Goal: Task Accomplishment & Management: Manage account settings

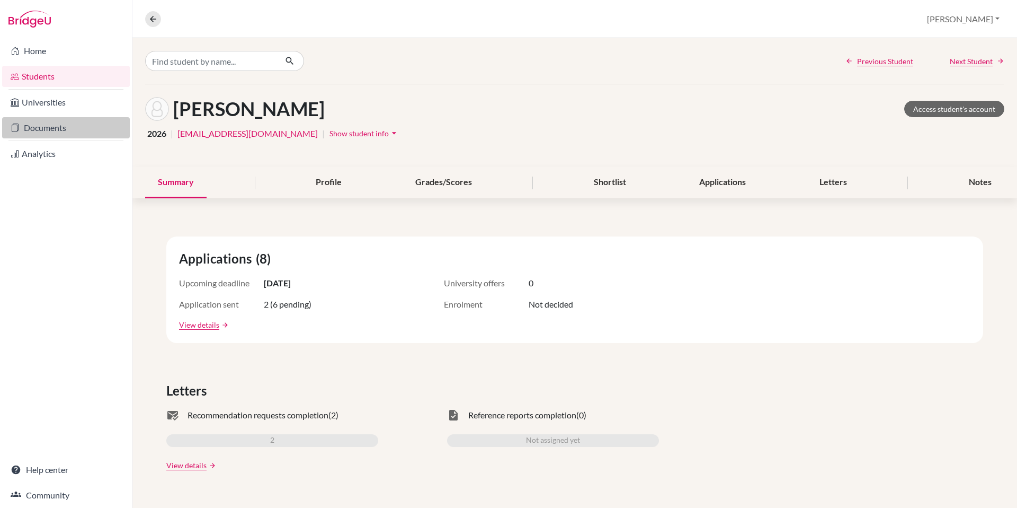
click at [48, 126] on link "Documents" at bounding box center [66, 127] width 128 height 21
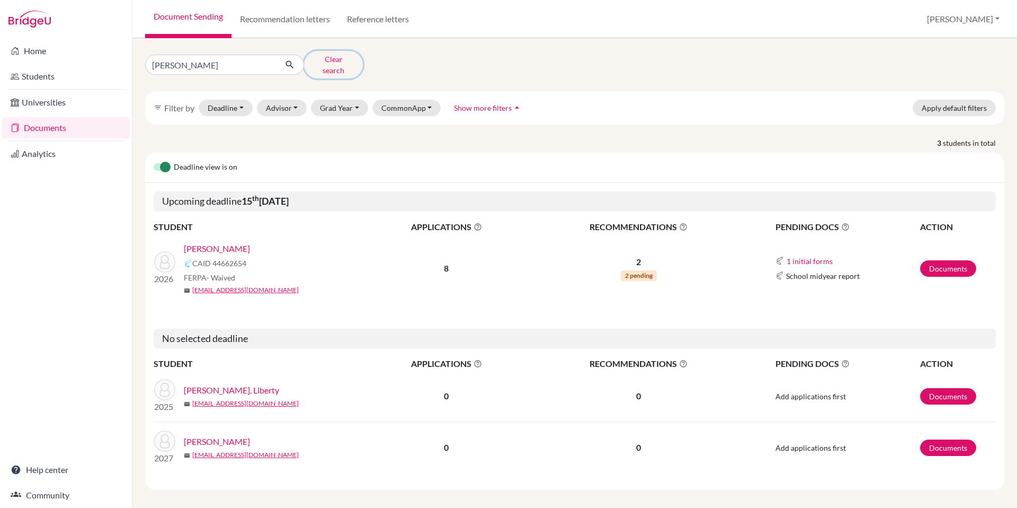
click at [329, 63] on button "Clear search" at bounding box center [333, 65] width 59 height 28
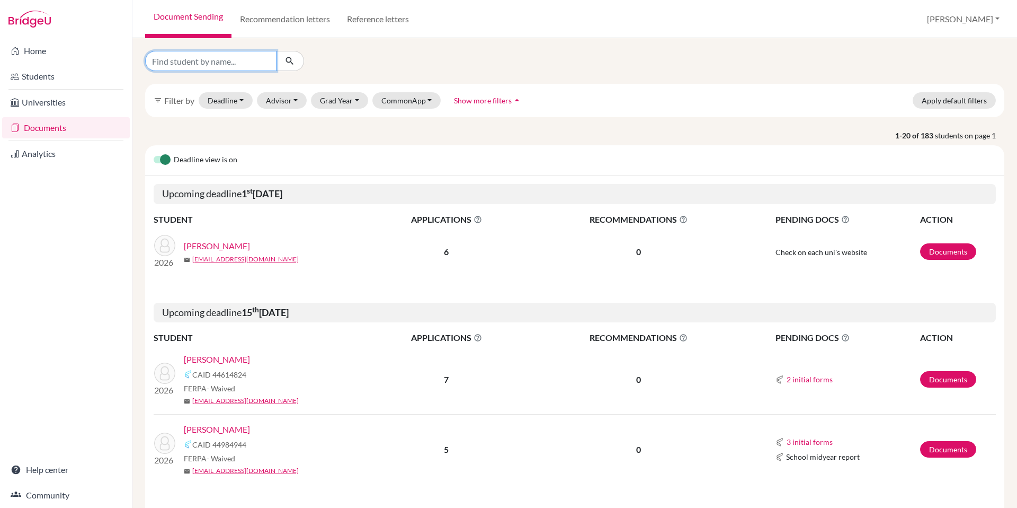
click at [210, 64] on input "Find student by name..." at bounding box center [210, 61] width 131 height 20
type input "cox"
click button "submit" at bounding box center [290, 61] width 28 height 20
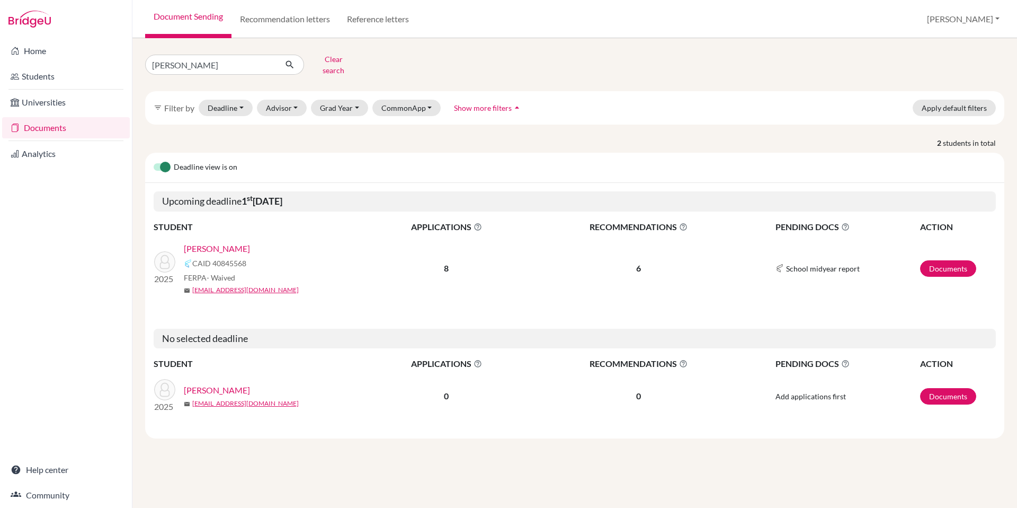
click at [205, 242] on link "Cox, John" at bounding box center [217, 248] width 66 height 13
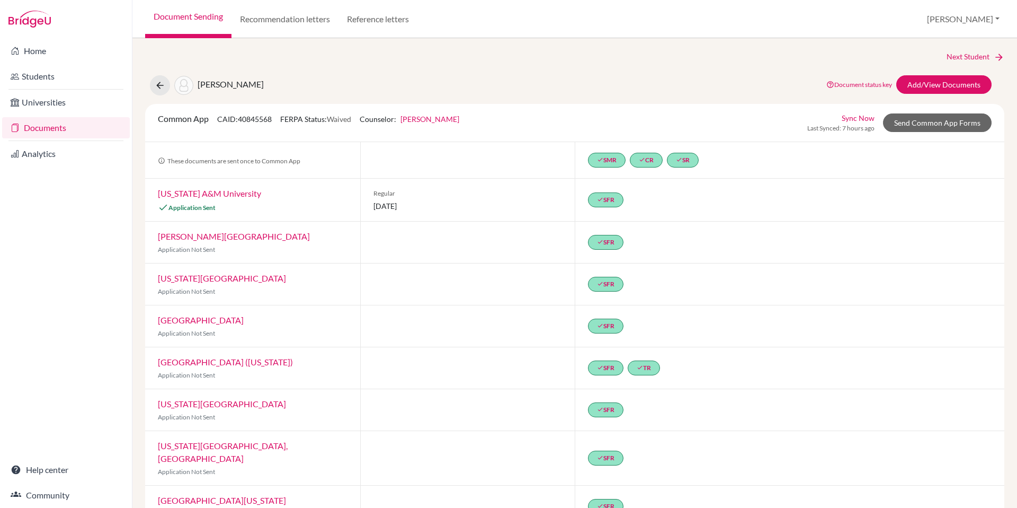
scroll to position [19, 0]
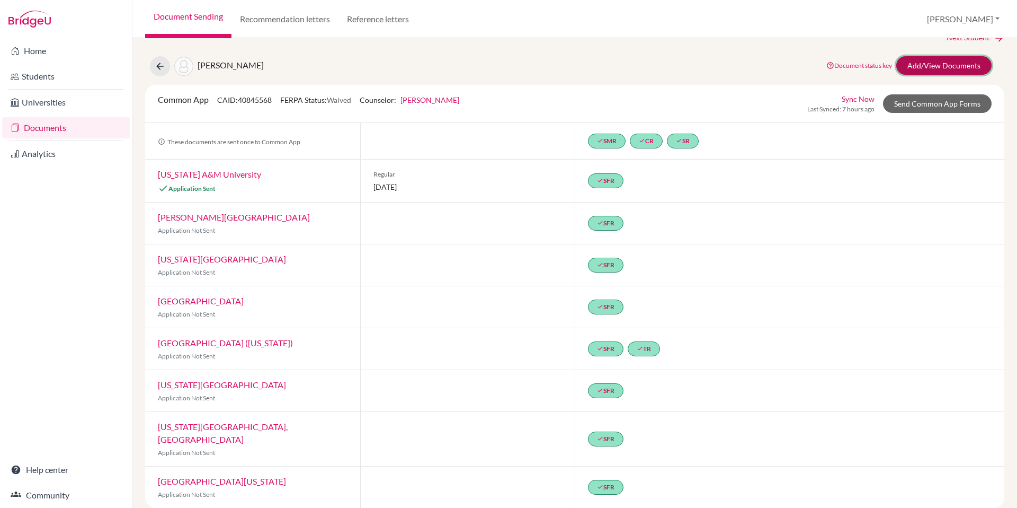
click at [956, 65] on link "Add/View Documents" at bounding box center [944, 65] width 95 height 19
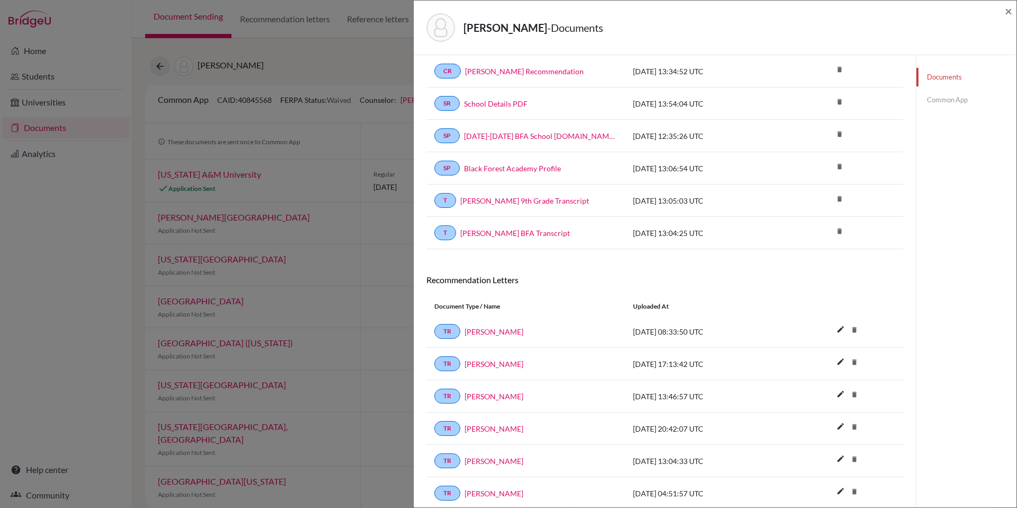
scroll to position [383, 0]
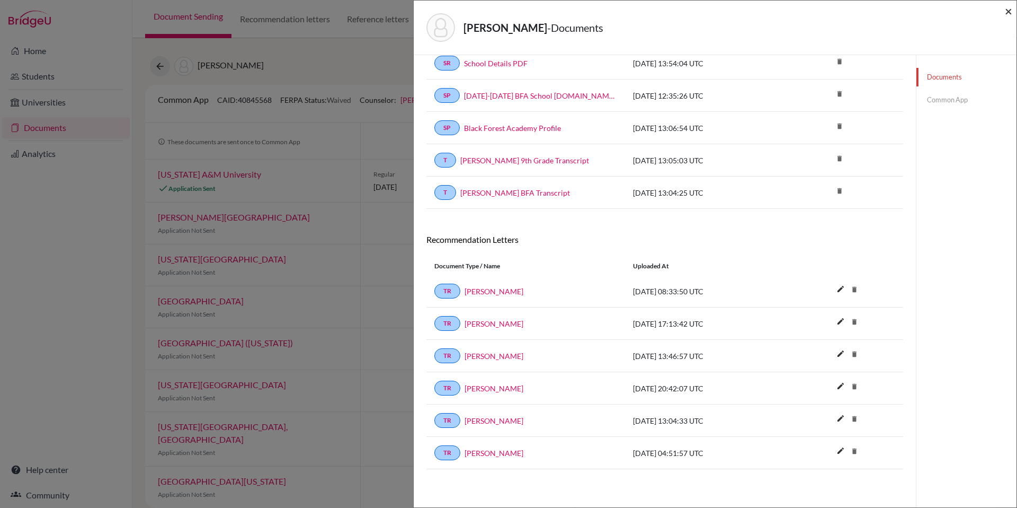
click at [1010, 9] on span "×" at bounding box center [1008, 10] width 7 height 15
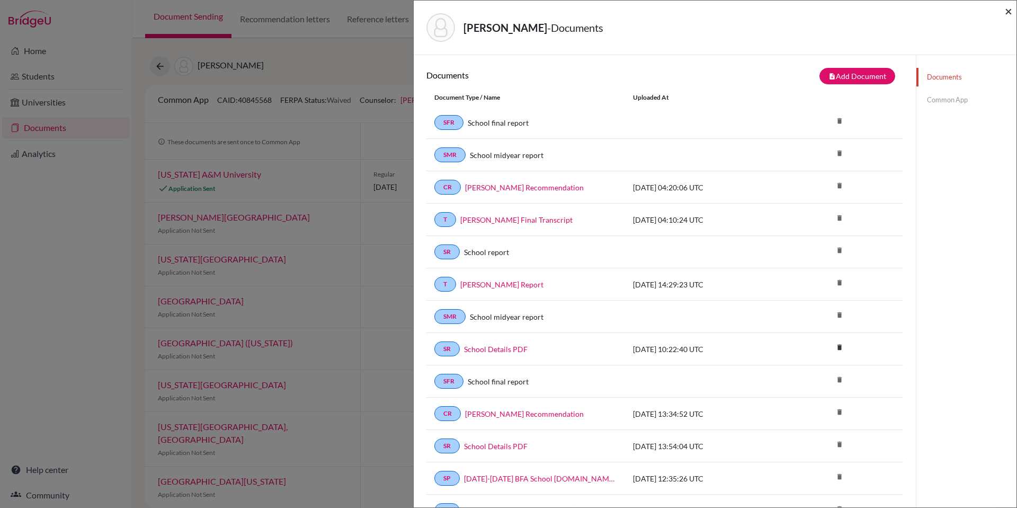
click at [1011, 10] on span "×" at bounding box center [1008, 10] width 7 height 15
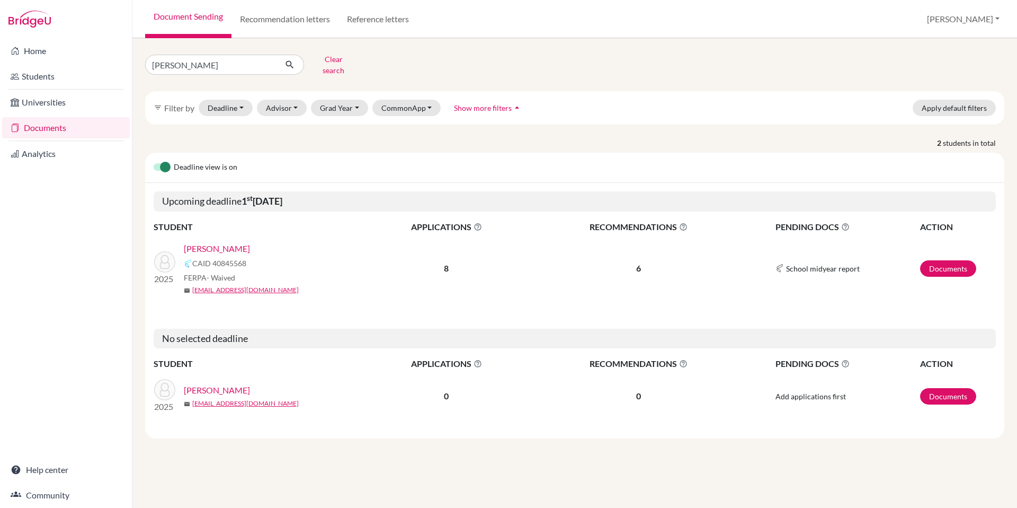
click at [214, 384] on link "Cox, John" at bounding box center [217, 390] width 66 height 13
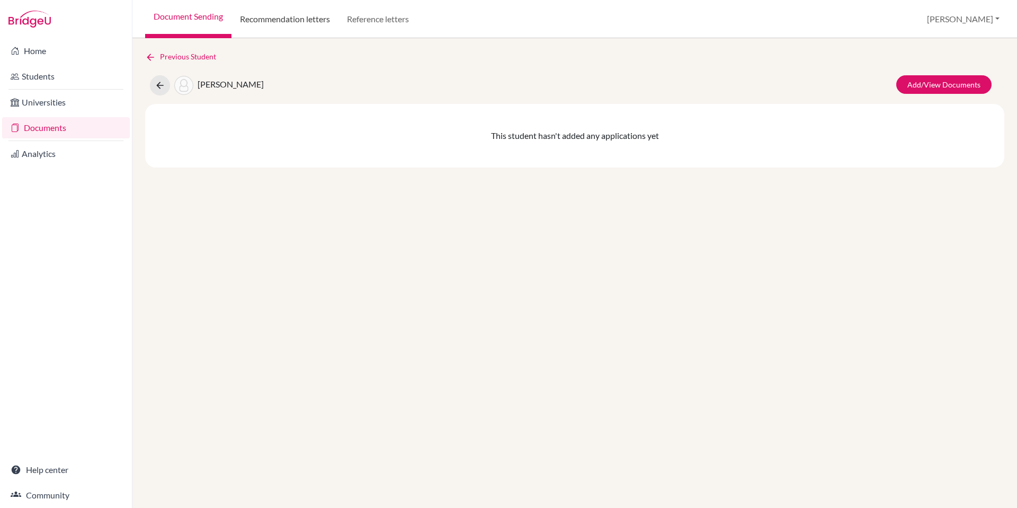
click at [267, 21] on link "Recommendation letters" at bounding box center [285, 19] width 107 height 38
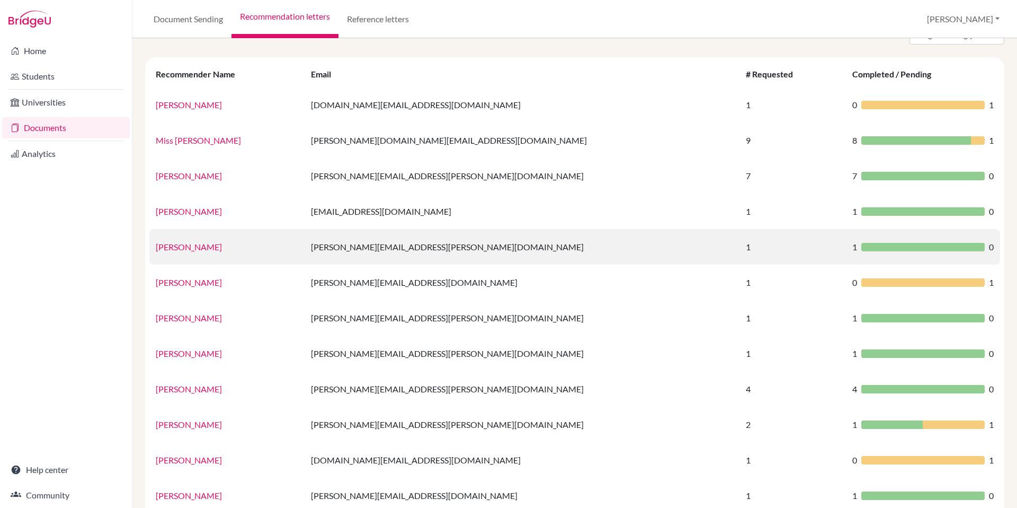
scroll to position [72, 0]
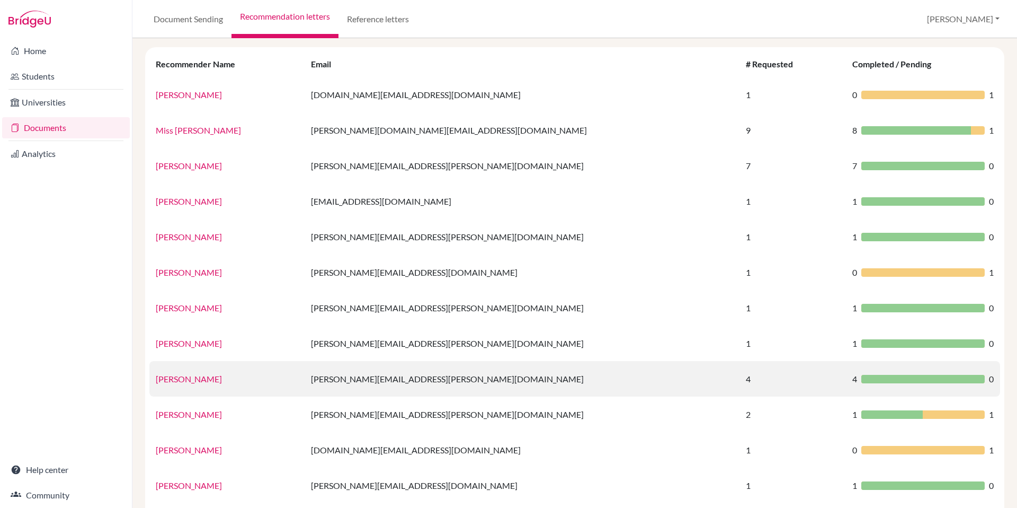
click at [171, 378] on link "[PERSON_NAME]" at bounding box center [189, 379] width 66 height 10
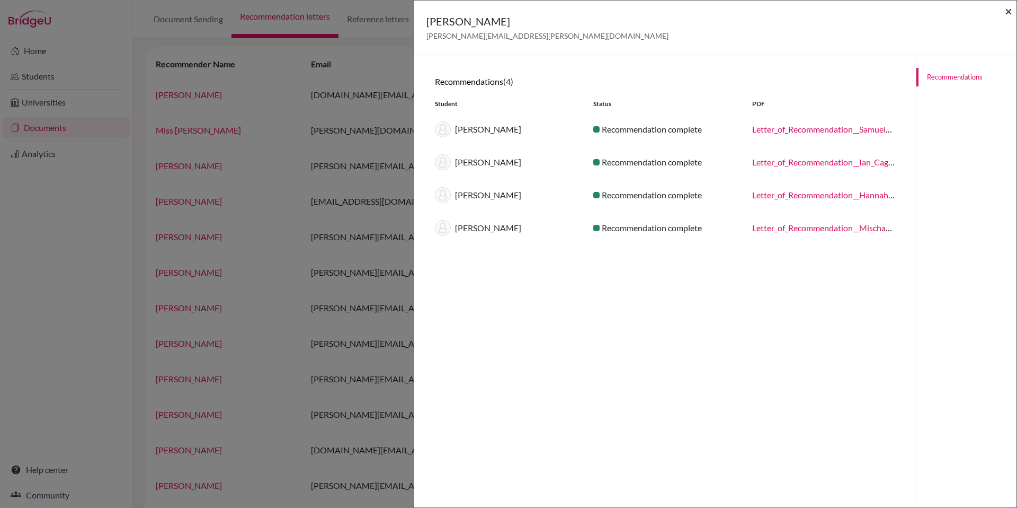
click at [1006, 13] on span "×" at bounding box center [1008, 10] width 7 height 15
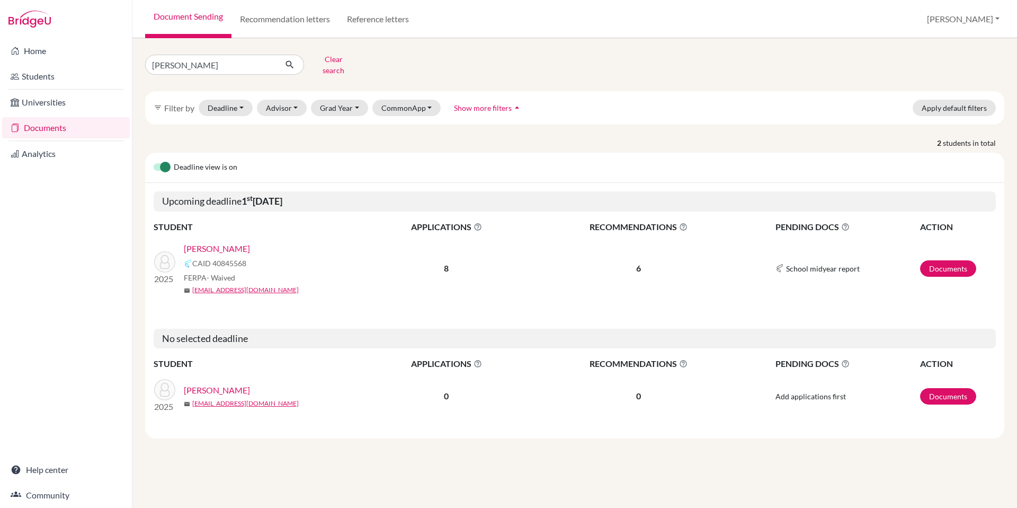
click at [209, 242] on link "[PERSON_NAME]" at bounding box center [217, 248] width 66 height 13
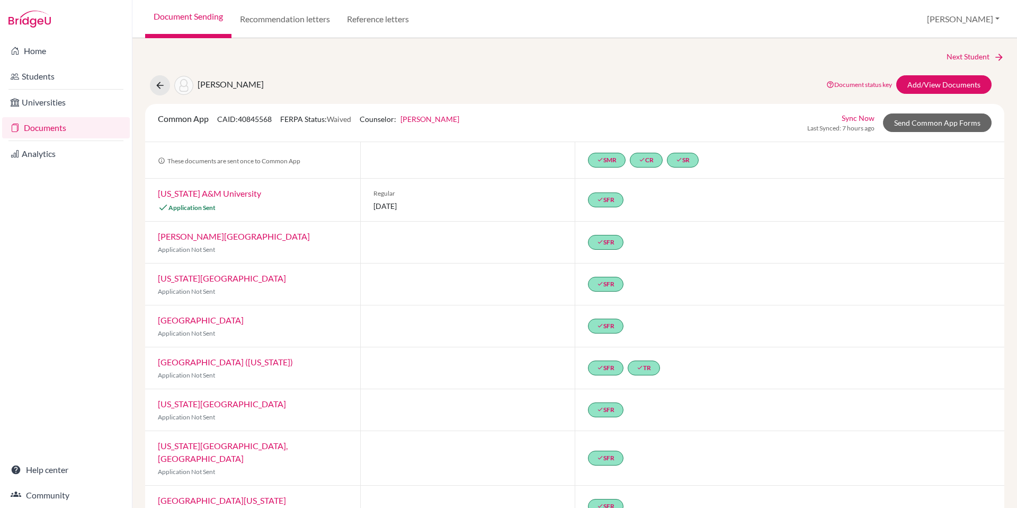
scroll to position [19, 0]
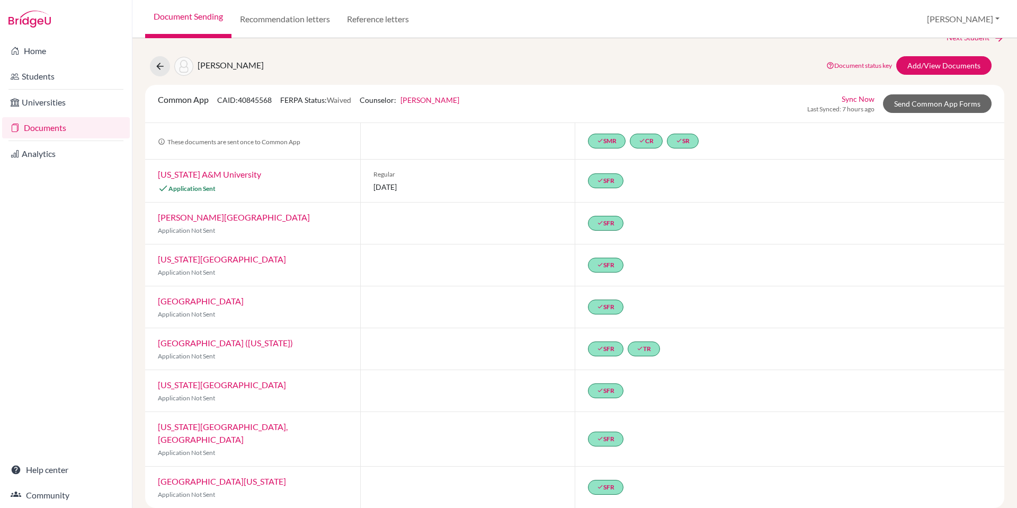
click at [226, 172] on link "[US_STATE] A&M University" at bounding box center [209, 174] width 103 height 10
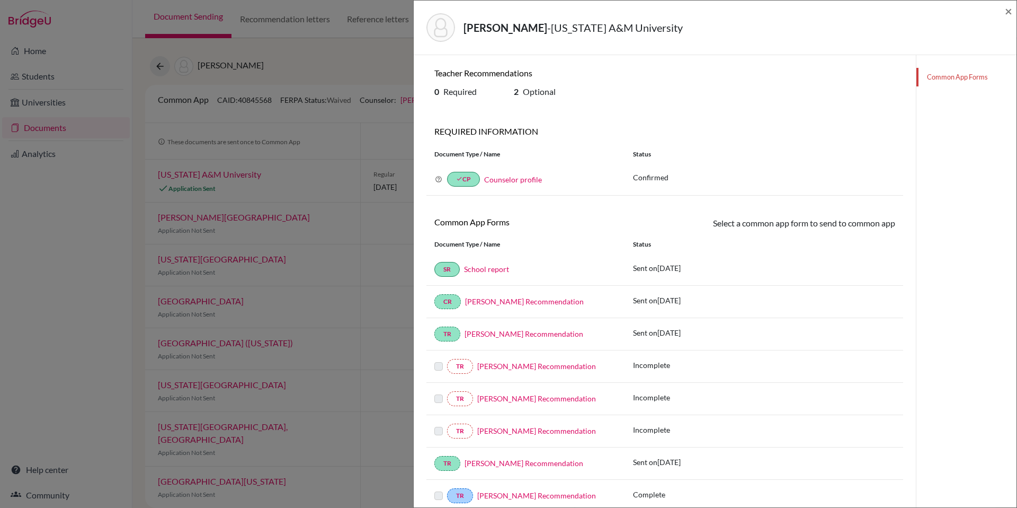
scroll to position [172, 0]
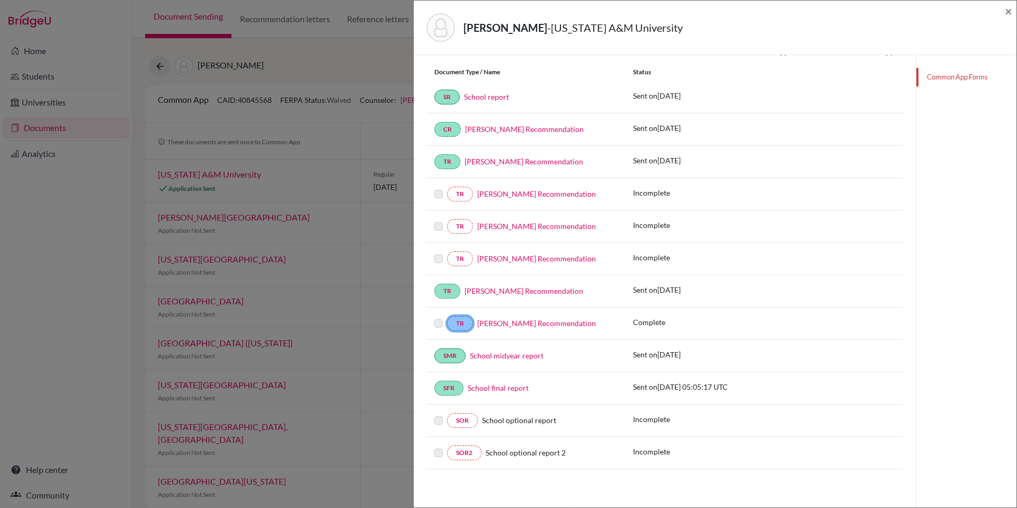
click at [464, 324] on link "TR" at bounding box center [460, 323] width 26 height 15
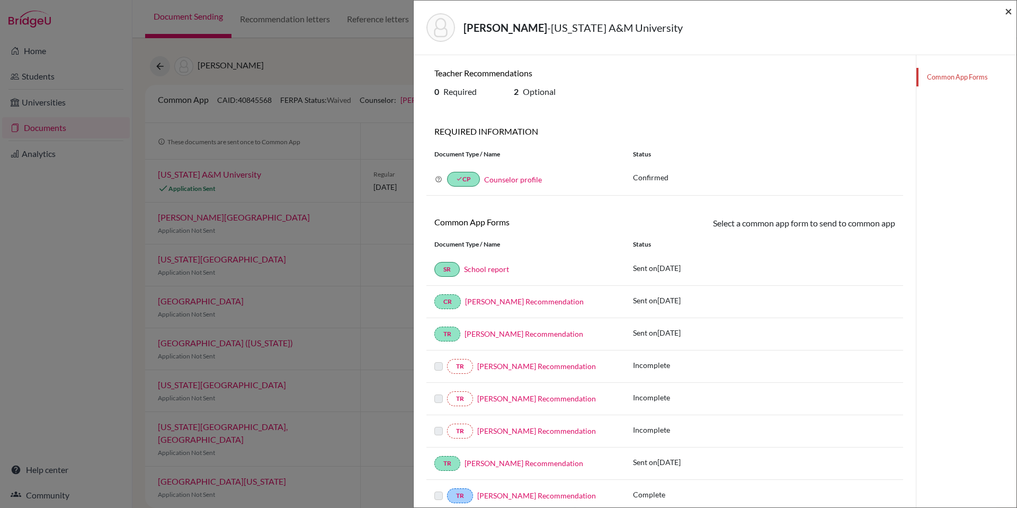
click at [1008, 13] on span "×" at bounding box center [1008, 10] width 7 height 15
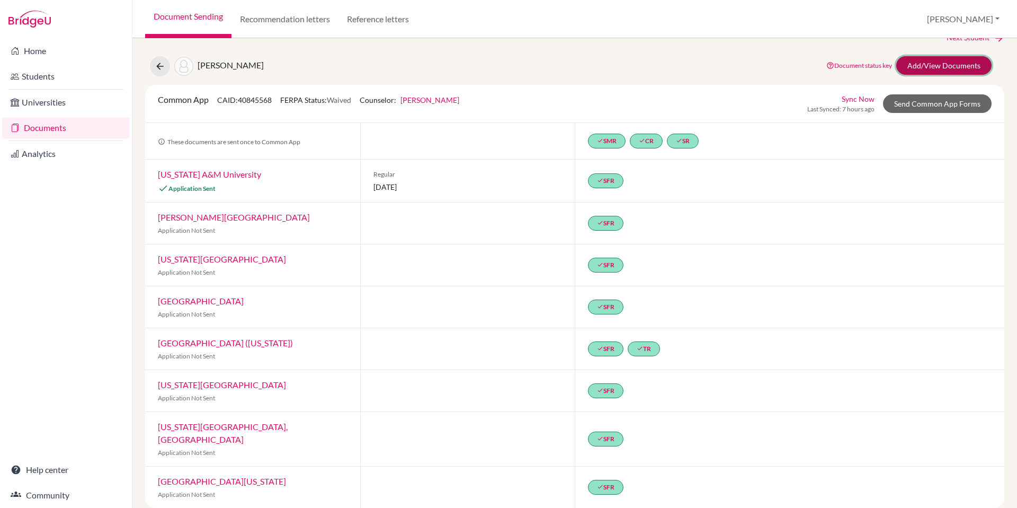
click at [933, 68] on link "Add/View Documents" at bounding box center [944, 65] width 95 height 19
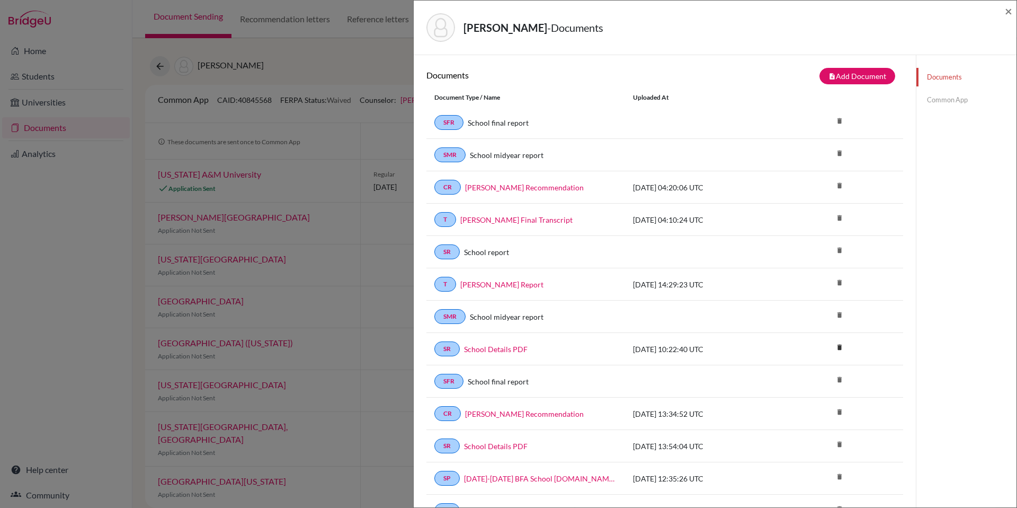
click at [940, 98] on link "Common App" at bounding box center [967, 100] width 100 height 19
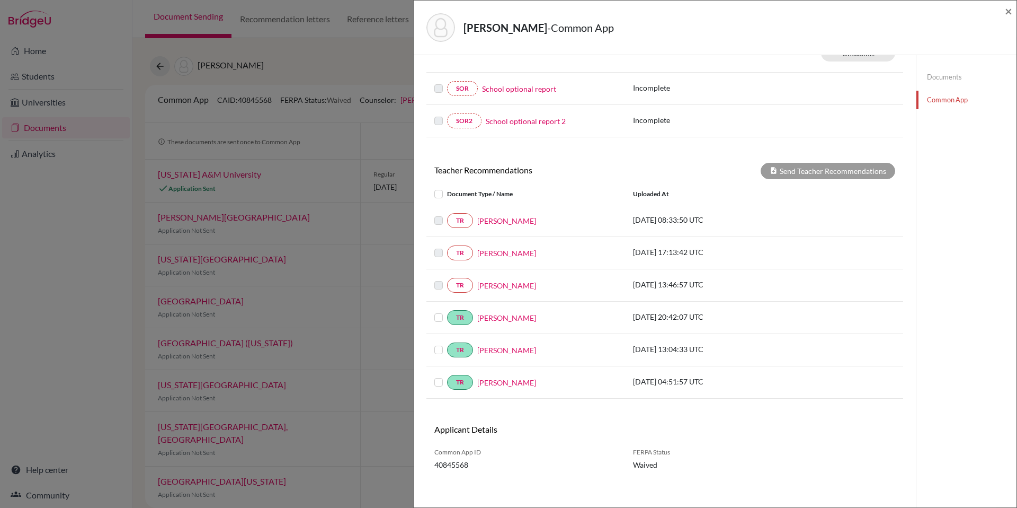
scroll to position [320, 0]
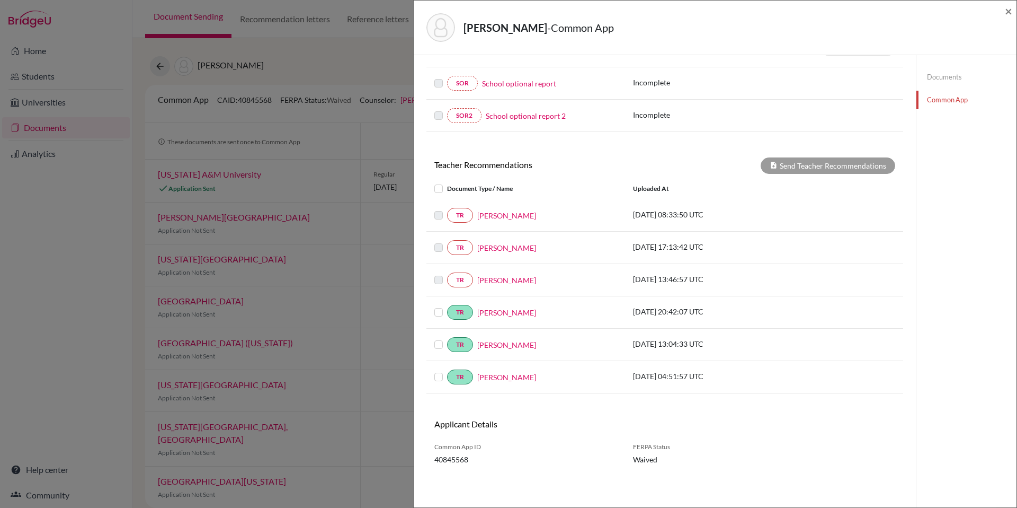
click at [447, 370] on label at bounding box center [447, 370] width 0 height 0
click at [0, 0] on input "checkbox" at bounding box center [0, 0] width 0 height 0
click at [810, 169] on button "Send Teacher Recommendations" at bounding box center [828, 165] width 135 height 16
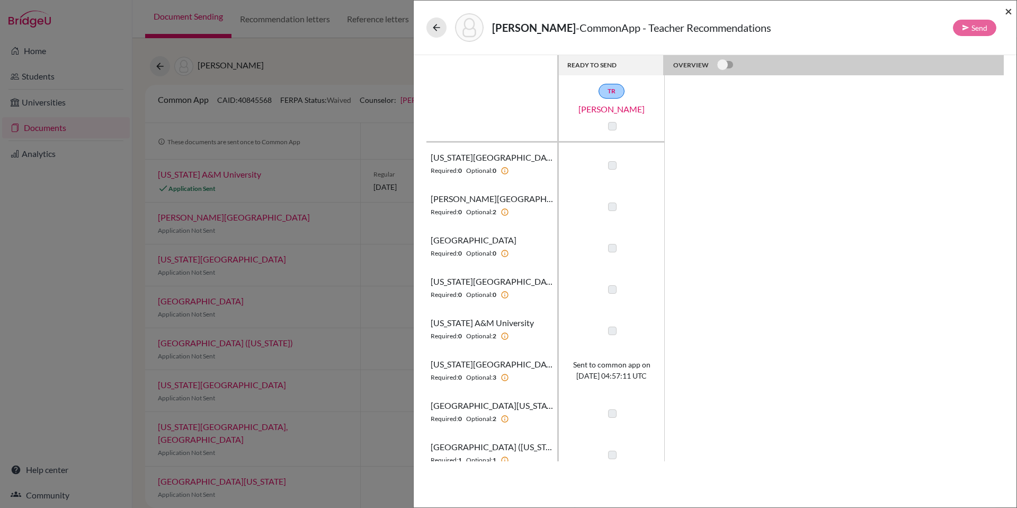
click at [1007, 12] on span "×" at bounding box center [1008, 10] width 7 height 15
